Goal: Transaction & Acquisition: Purchase product/service

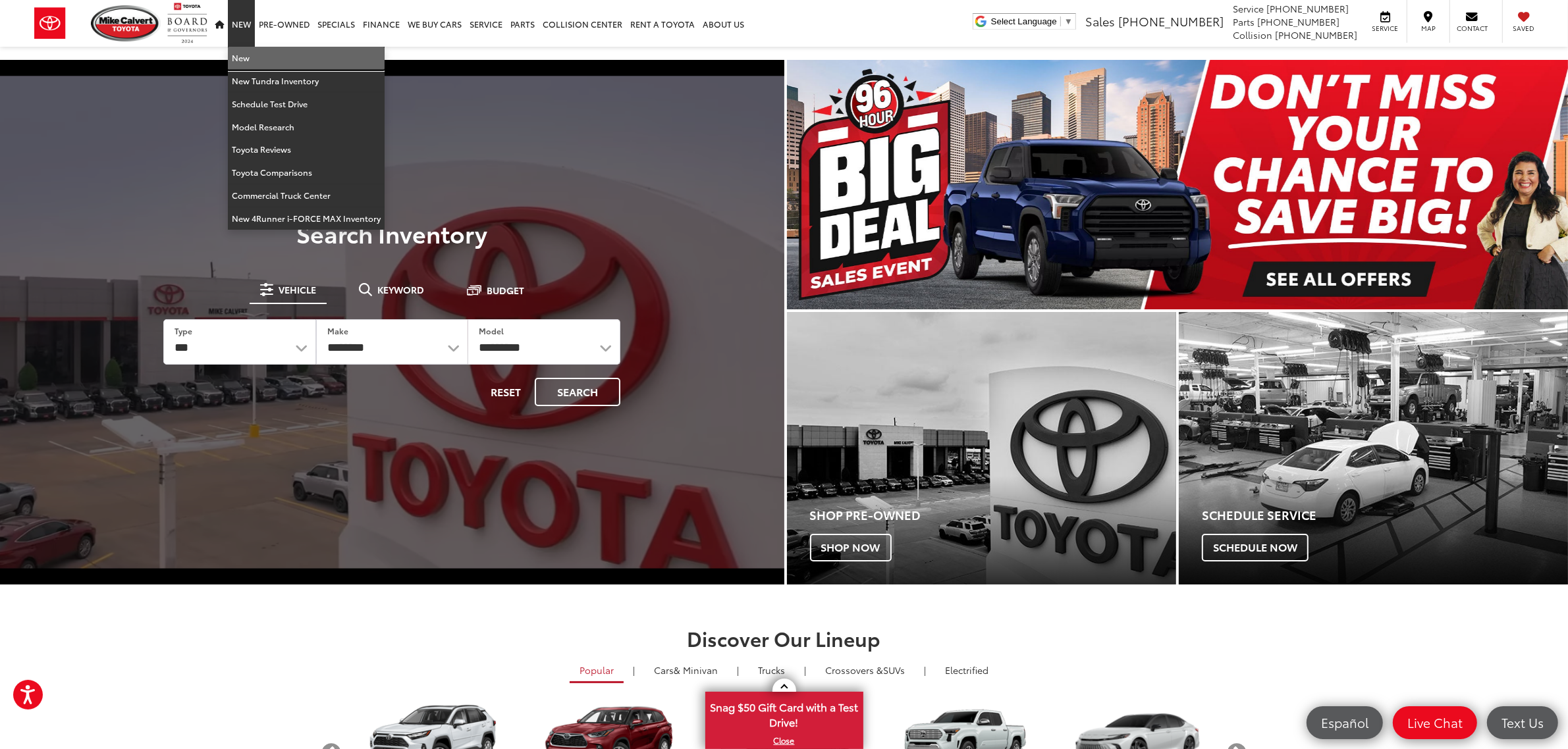
click at [250, 63] on link "New" at bounding box center [306, 58] width 157 height 23
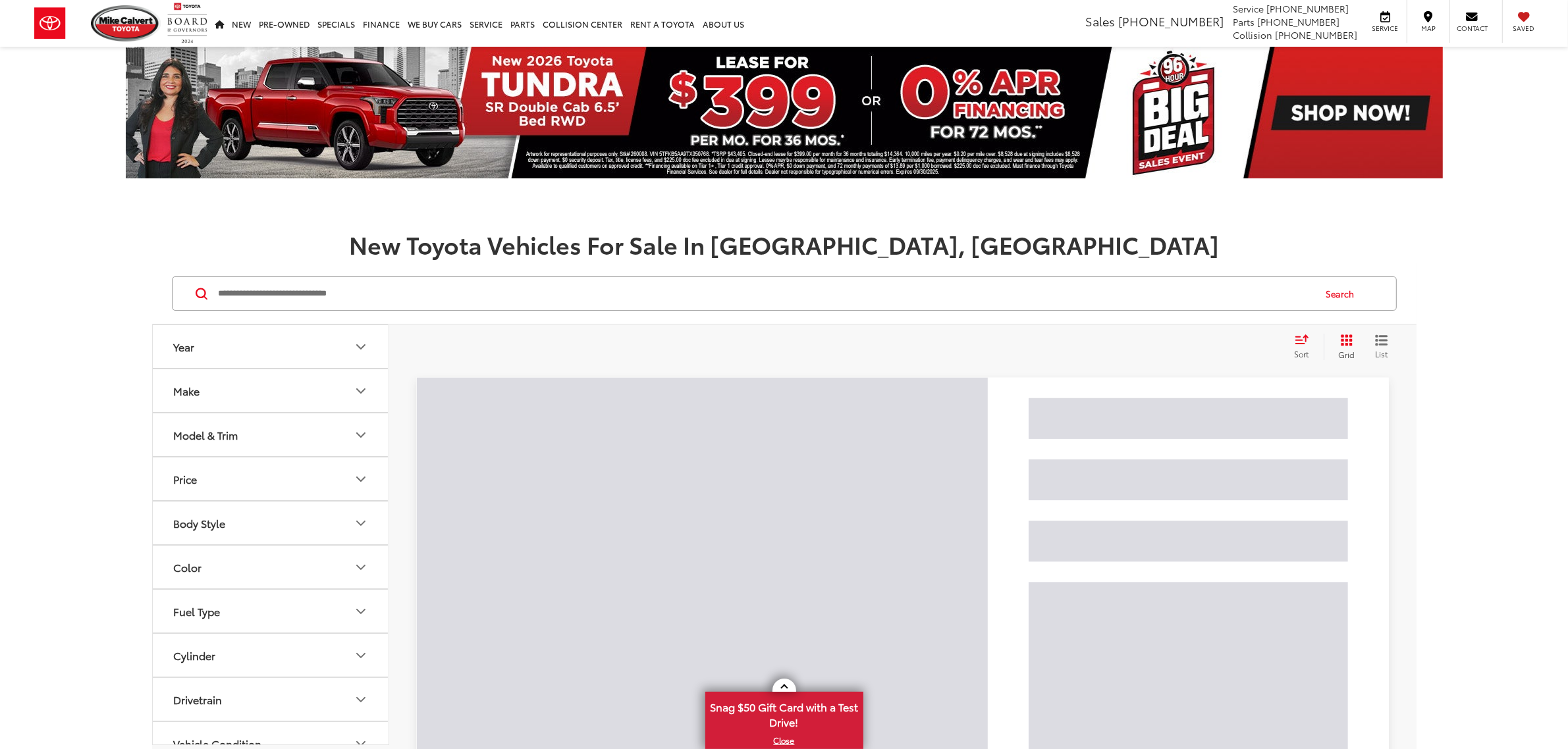
click at [591, 291] on input "Search by Make, Model, or Keyword" at bounding box center [765, 293] width 1096 height 32
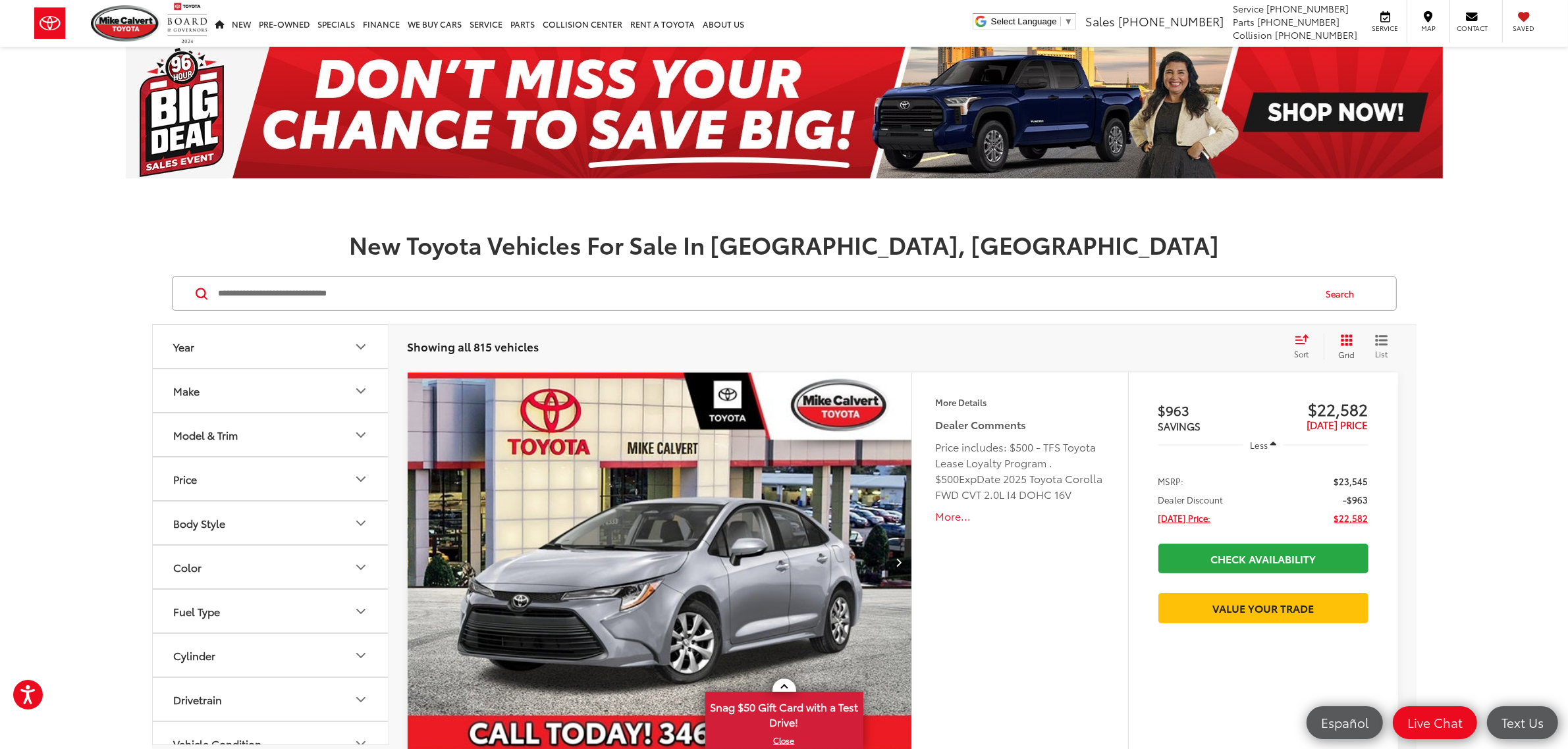
paste input "**********"
type input "**********"
